Goal: Task Accomplishment & Management: Manage account settings

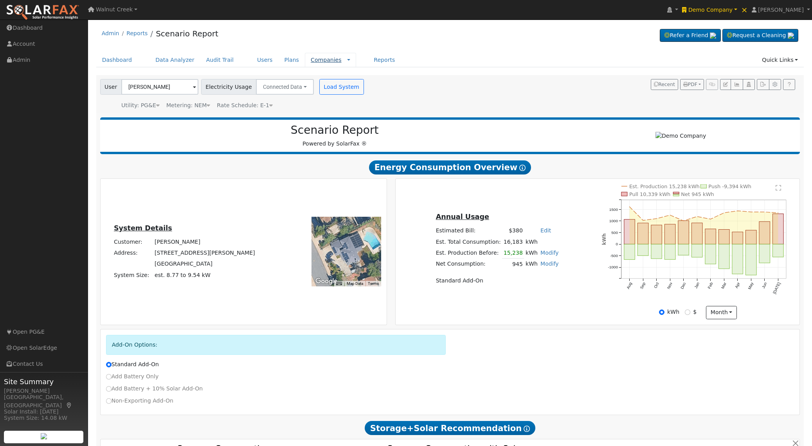
click at [311, 58] on link "Companies" at bounding box center [326, 60] width 31 height 6
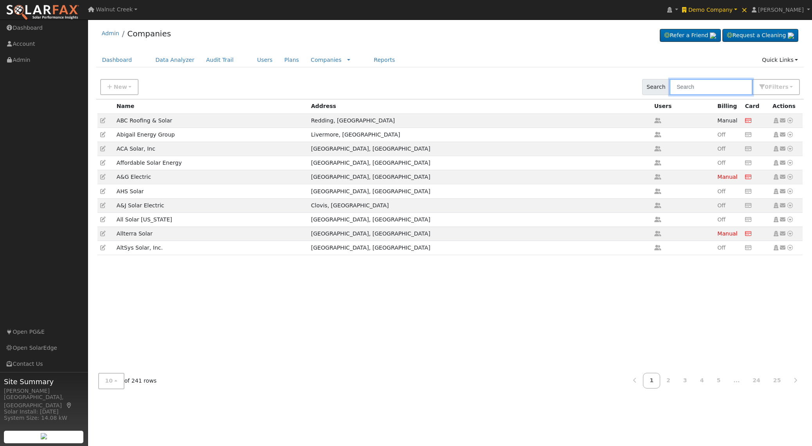
click at [690, 86] on input "text" at bounding box center [711, 87] width 83 height 16
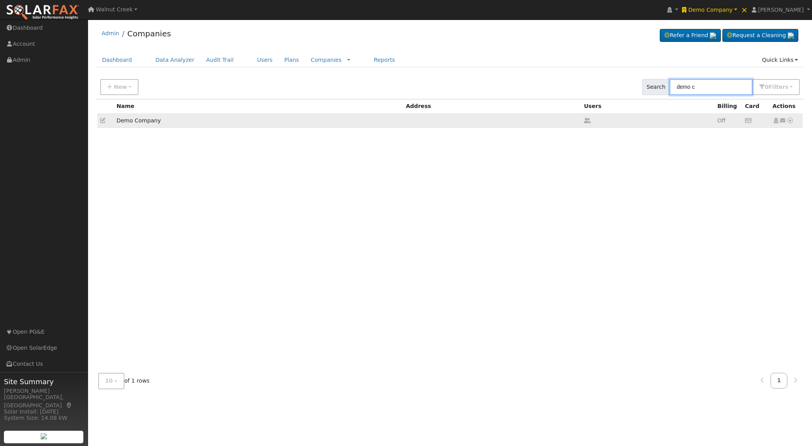
type input "demo c"
click at [102, 121] on icon at bounding box center [102, 120] width 5 height 5
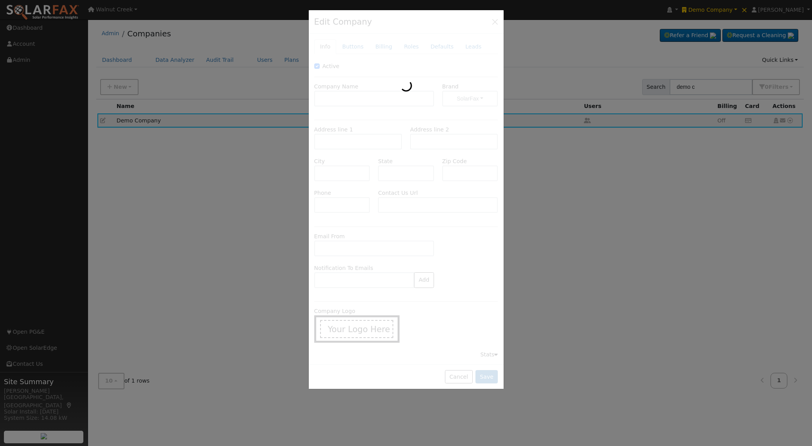
type input "Demo Company"
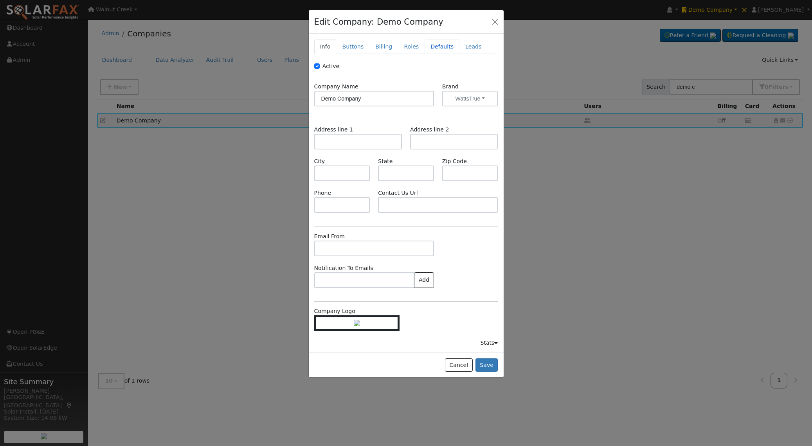
click at [425, 45] on link "Defaults" at bounding box center [442, 47] width 35 height 14
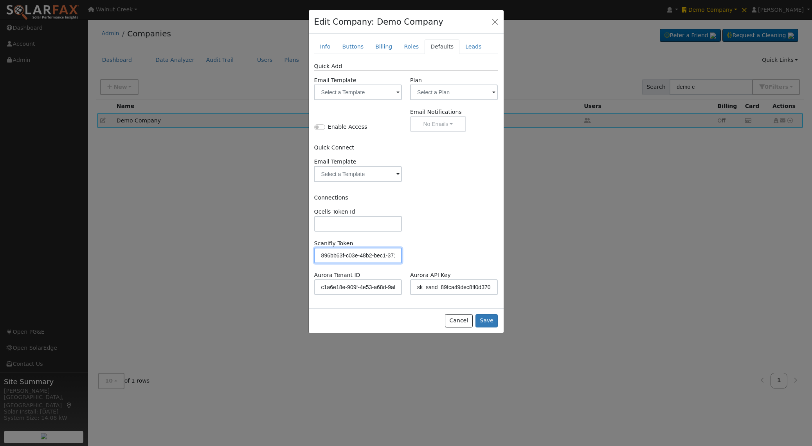
click at [362, 249] on input "896bb63f-c03e-48b2-bec1-371c93bcd265" at bounding box center [358, 256] width 88 height 16
click at [463, 323] on button "Cancel" at bounding box center [459, 320] width 28 height 13
